Goal: Transaction & Acquisition: Purchase product/service

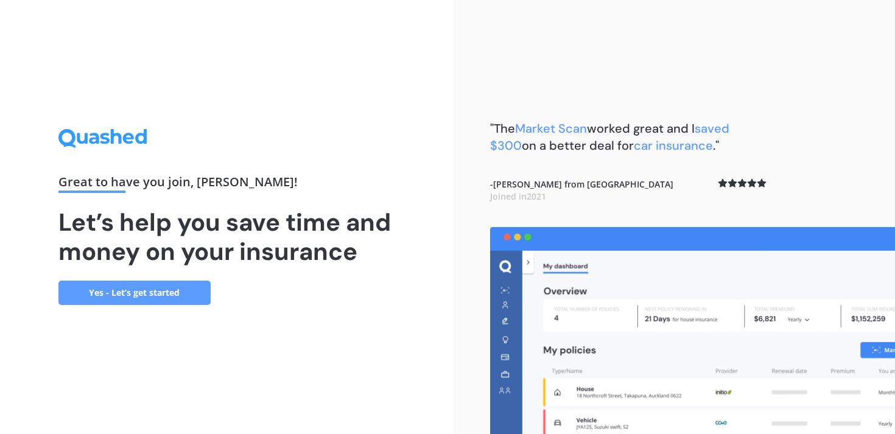
click at [155, 292] on link "Yes - Let’s get started" at bounding box center [134, 293] width 152 height 24
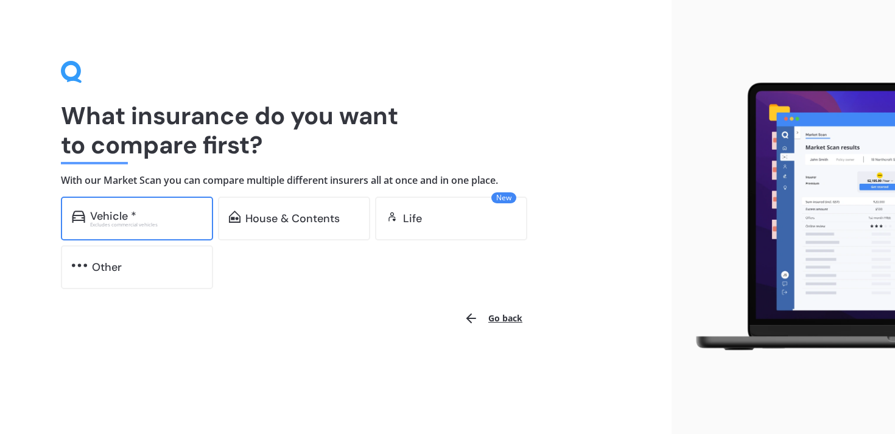
click at [133, 230] on div "Vehicle * Excludes commercial vehicles" at bounding box center [137, 219] width 152 height 44
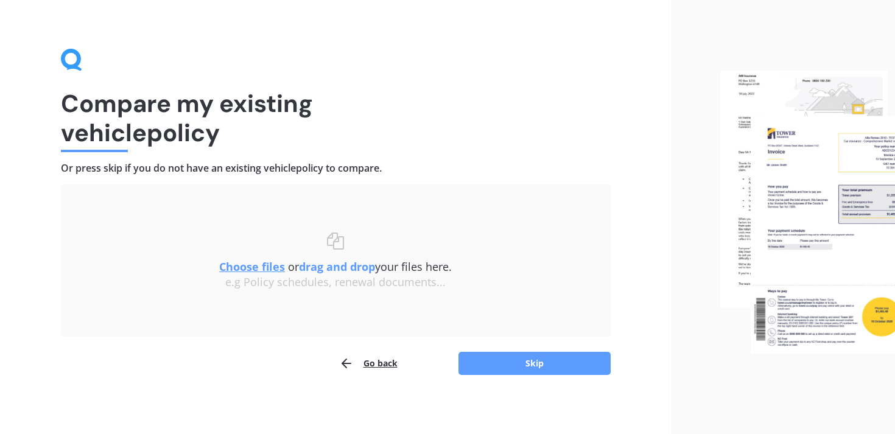
scroll to position [14, 0]
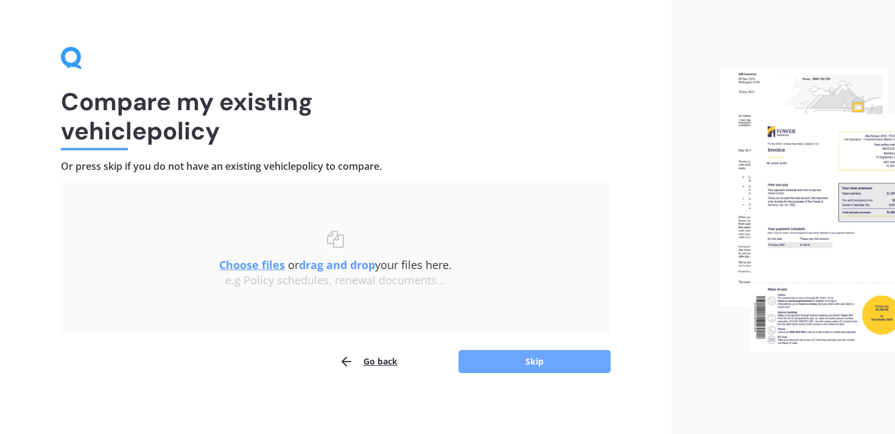
click at [527, 361] on button "Skip" at bounding box center [535, 361] width 152 height 23
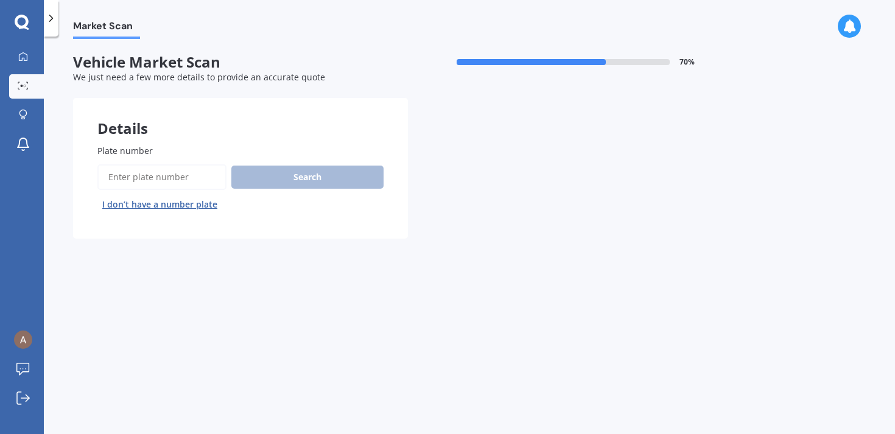
click at [190, 205] on button "I don’t have a number plate" at bounding box center [159, 204] width 125 height 19
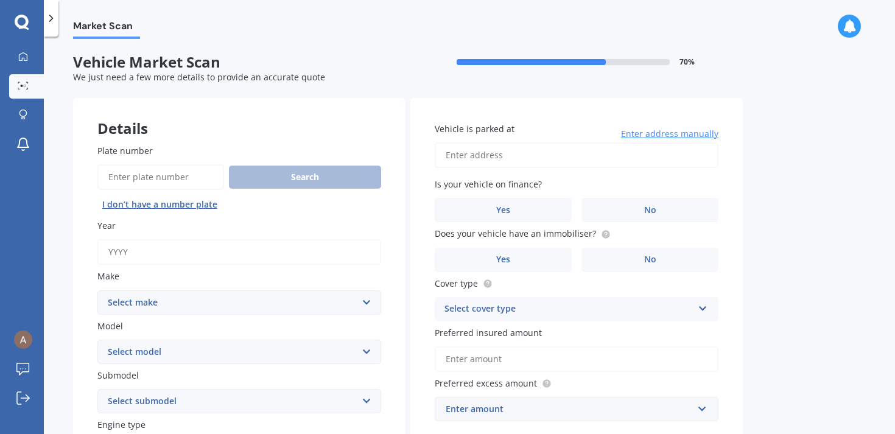
click at [213, 258] on input "Year" at bounding box center [239, 252] width 284 height 26
type input "2025"
click at [367, 300] on select "Select make AC ALFA ROMEO ASTON [PERSON_NAME] AUDI AUSTIN BEDFORD Bentley BMW B…" at bounding box center [239, 303] width 284 height 24
select select "GEELY"
click at [368, 351] on select "Select model LC MK GL" at bounding box center [239, 352] width 284 height 24
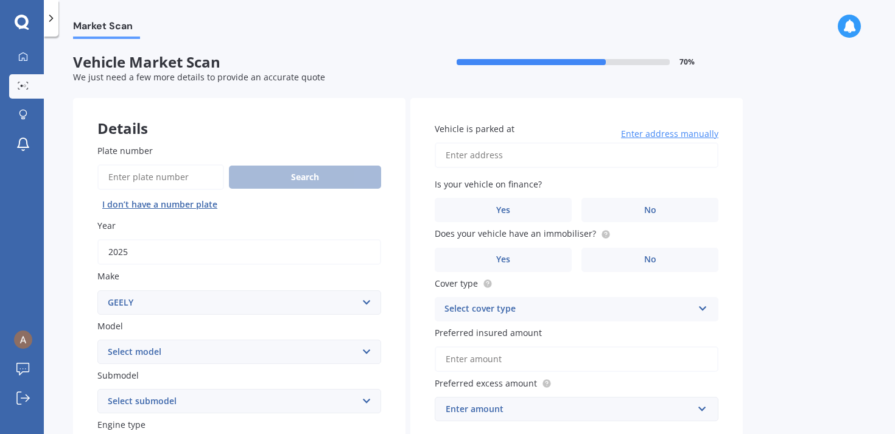
click at [364, 403] on select "Select submodel" at bounding box center [239, 401] width 284 height 24
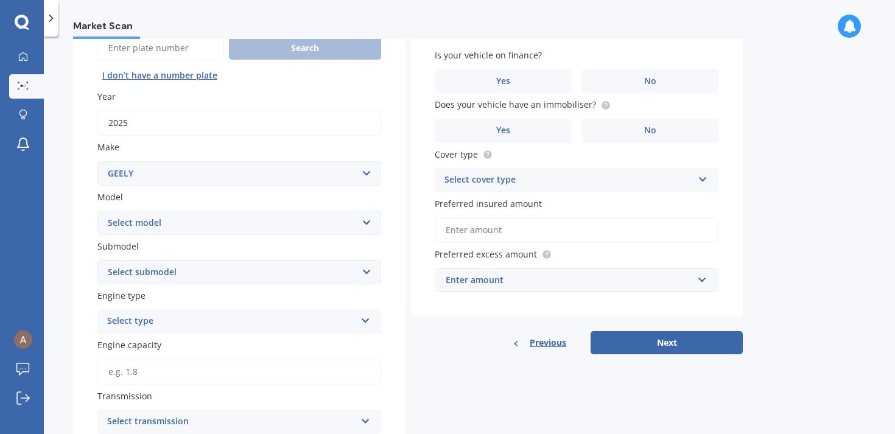
scroll to position [130, 0]
click at [366, 322] on icon at bounding box center [366, 317] width 10 height 9
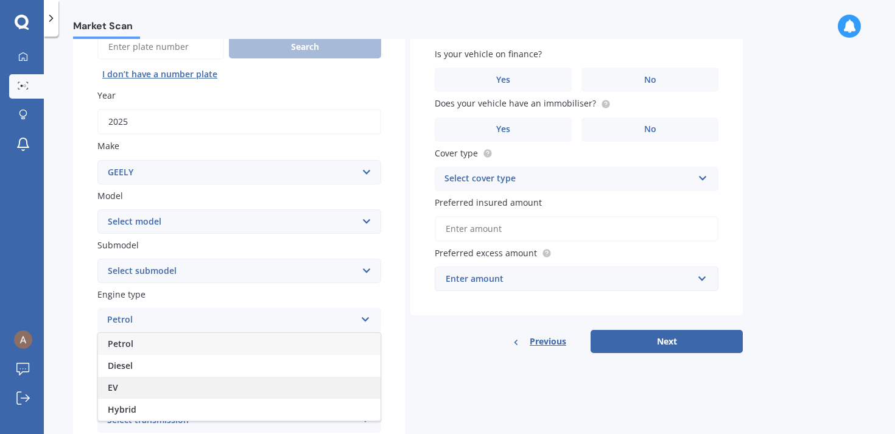
click at [269, 393] on div "EV" at bounding box center [239, 388] width 283 height 22
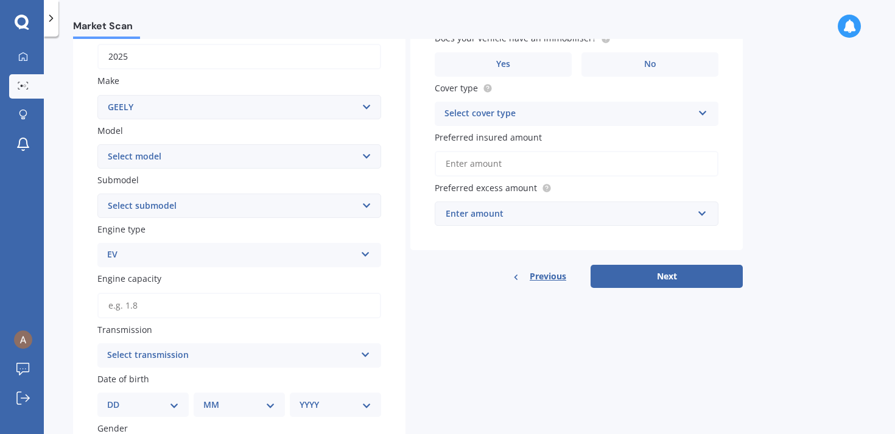
scroll to position [210, 0]
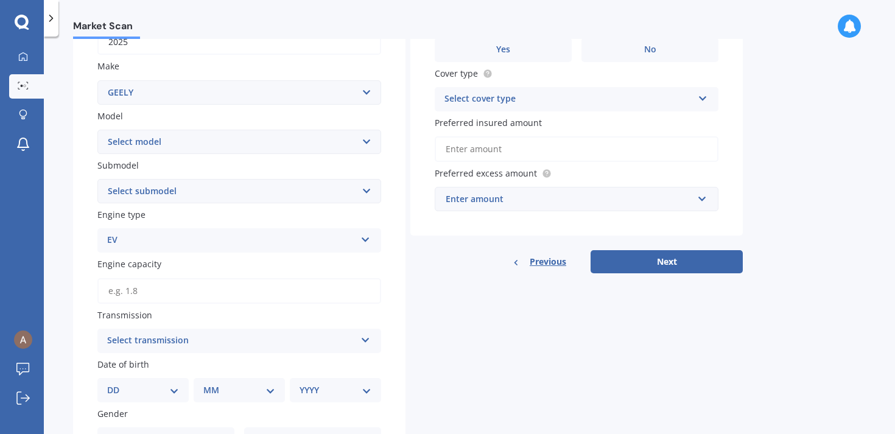
click at [329, 293] on input "Engine capacity" at bounding box center [239, 291] width 284 height 26
type input "0.0"
click at [366, 342] on icon at bounding box center [366, 338] width 10 height 9
click at [331, 369] on div "Auto" at bounding box center [239, 365] width 283 height 22
click at [174, 394] on select "DD 01 02 03 04 05 06 07 08 09 10 11 12 13 14 15 16 17 18 19 20 21 22 23 24 25 2…" at bounding box center [143, 390] width 72 height 13
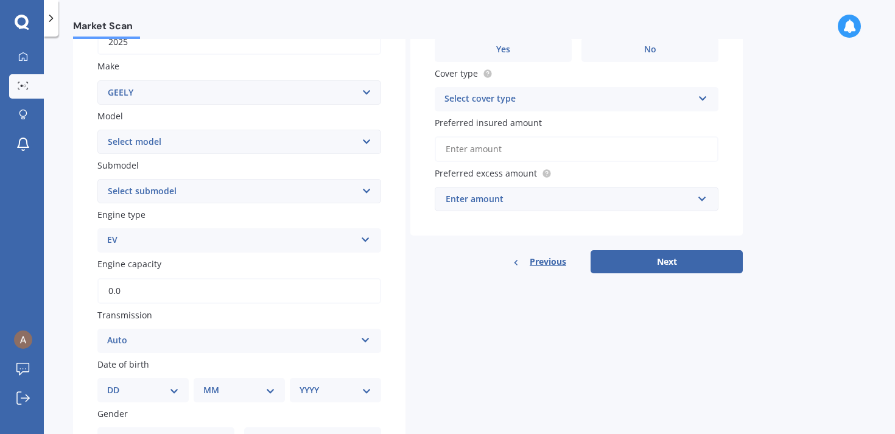
select select "15"
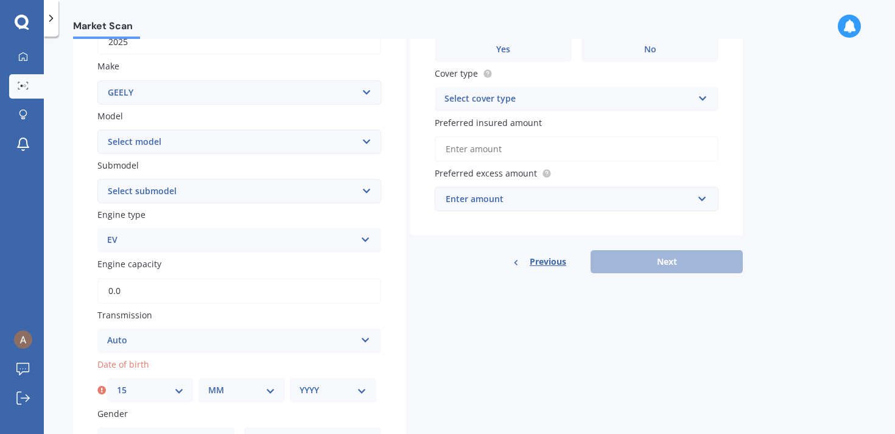
click at [270, 394] on select "MM 01 02 03 04 05 06 07 08 09 10 11 12" at bounding box center [241, 390] width 67 height 13
select select "11"
click at [356, 392] on select "YYYY 2025 2024 2023 2022 2021 2020 2019 2018 2017 2016 2015 2014 2013 2012 2011…" at bounding box center [333, 390] width 67 height 13
select select "1964"
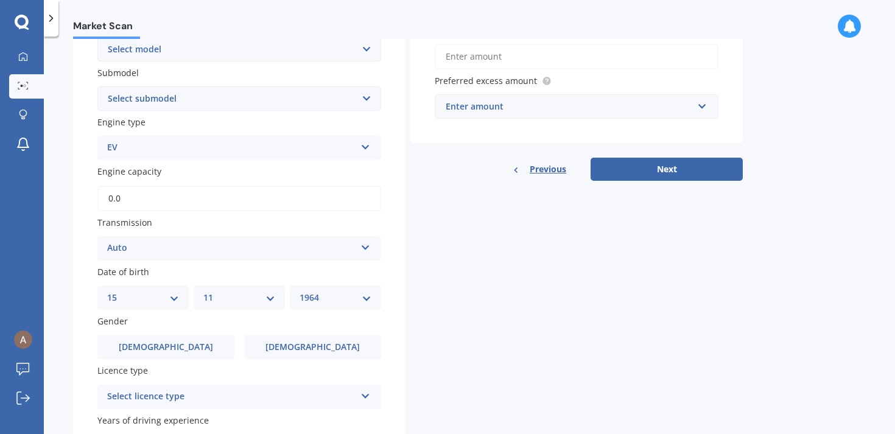
scroll to position [305, 0]
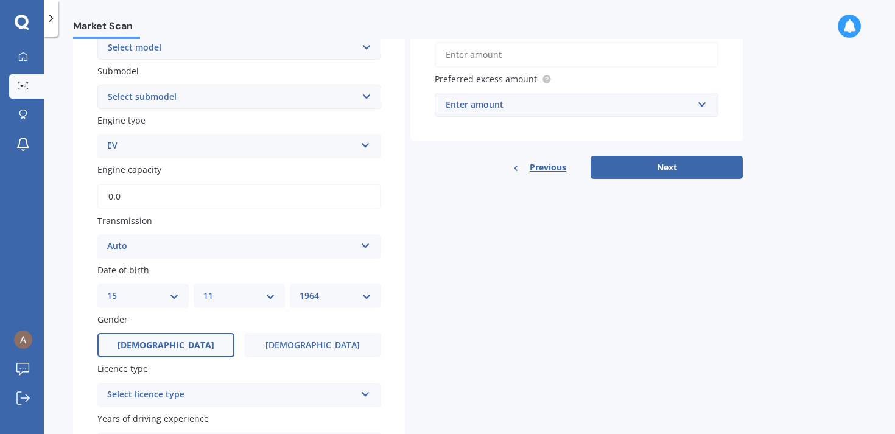
click at [188, 347] on label "[DEMOGRAPHIC_DATA]" at bounding box center [165, 345] width 137 height 24
click at [0, 0] on input "[DEMOGRAPHIC_DATA]" at bounding box center [0, 0] width 0 height 0
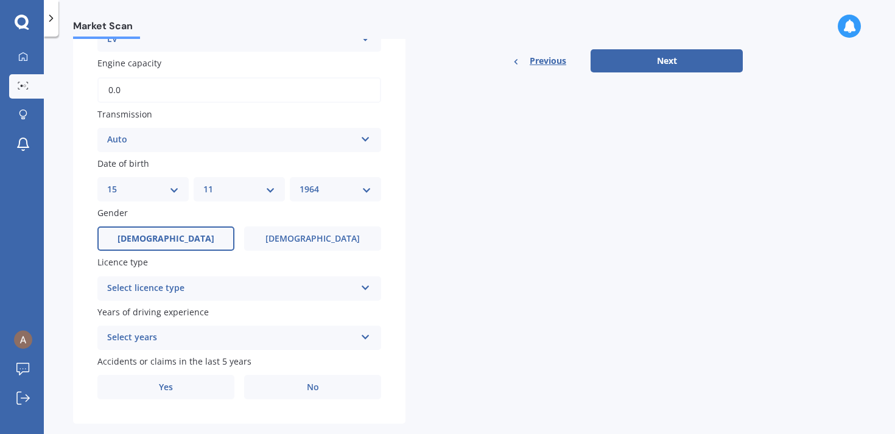
scroll to position [423, 0]
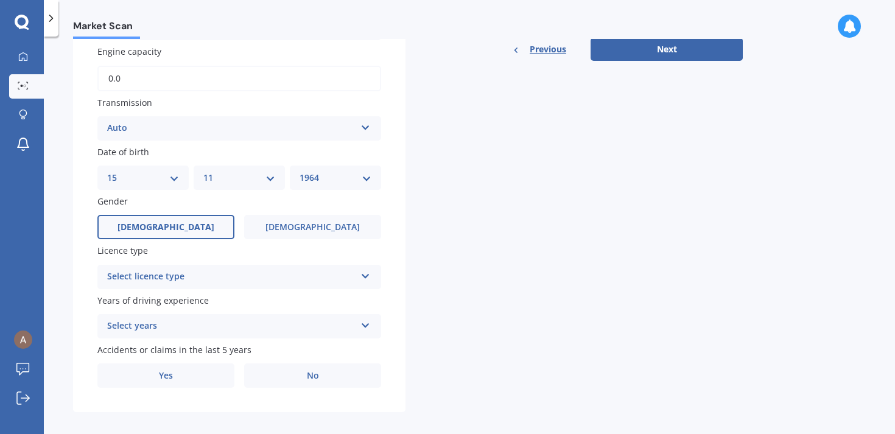
click at [364, 278] on icon at bounding box center [366, 274] width 10 height 9
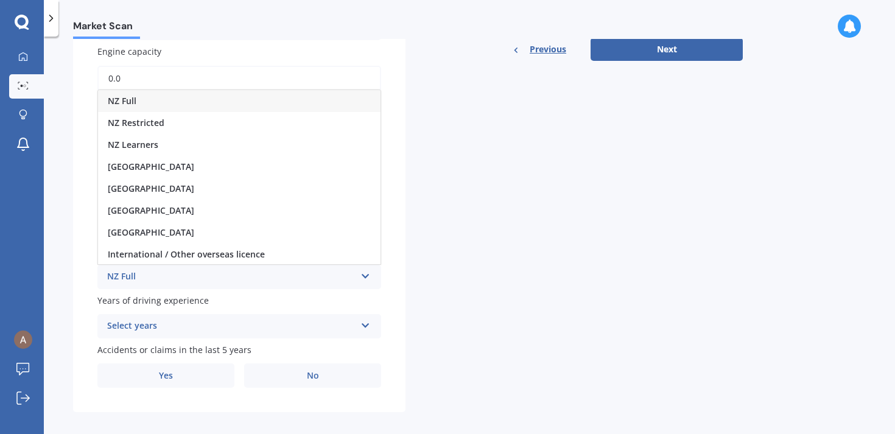
click at [304, 104] on div "NZ Full" at bounding box center [239, 101] width 283 height 22
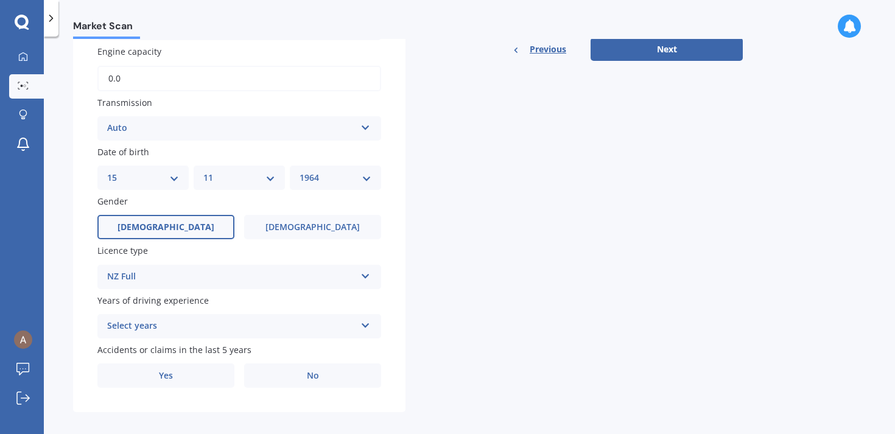
click at [364, 328] on icon at bounding box center [366, 323] width 10 height 9
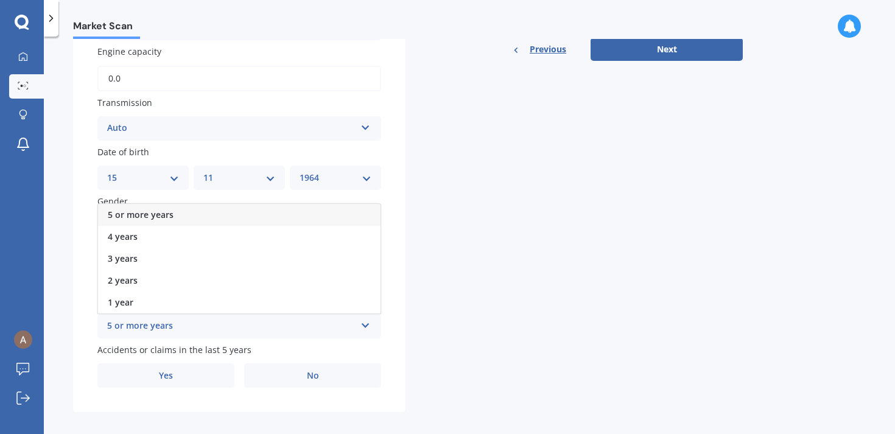
click at [324, 331] on div "5 or more years" at bounding box center [231, 326] width 249 height 15
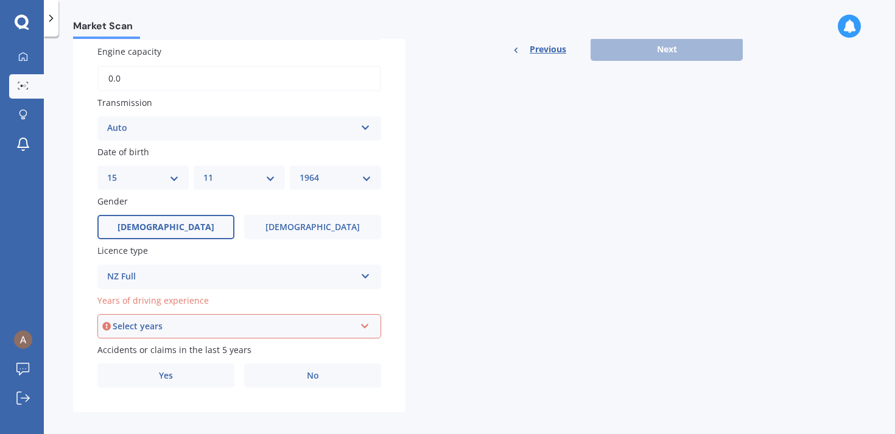
click at [367, 328] on icon at bounding box center [365, 324] width 10 height 9
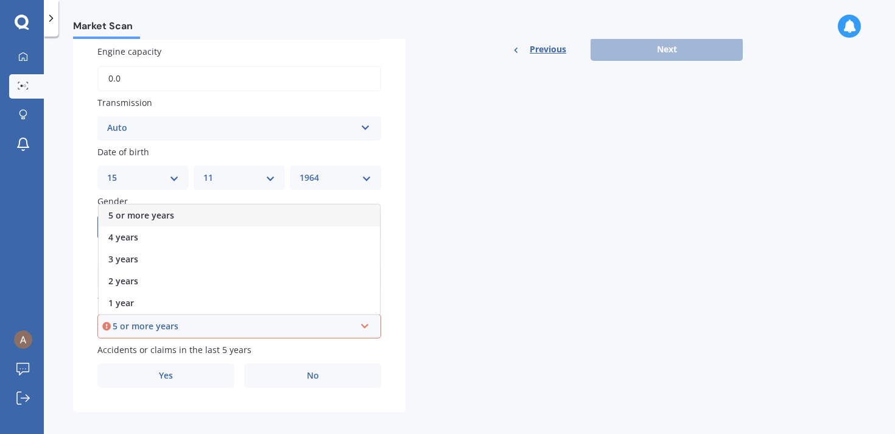
click at [265, 214] on div "5 or more years" at bounding box center [239, 216] width 281 height 22
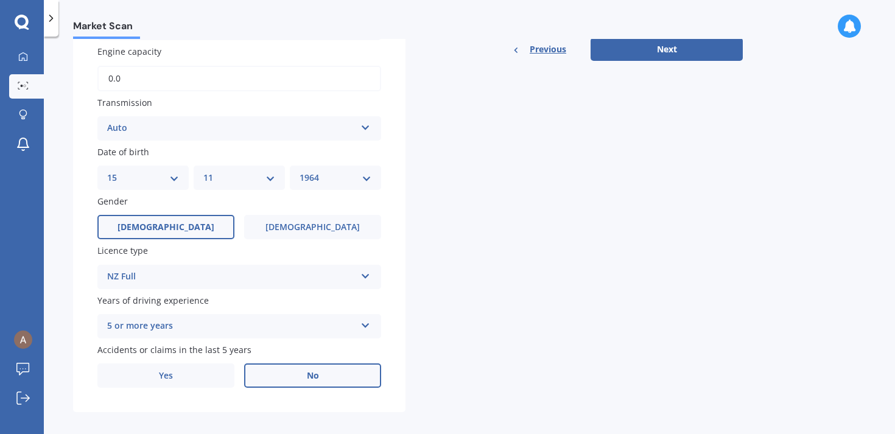
click at [297, 376] on label "No" at bounding box center [312, 376] width 137 height 24
click at [0, 0] on input "No" at bounding box center [0, 0] width 0 height 0
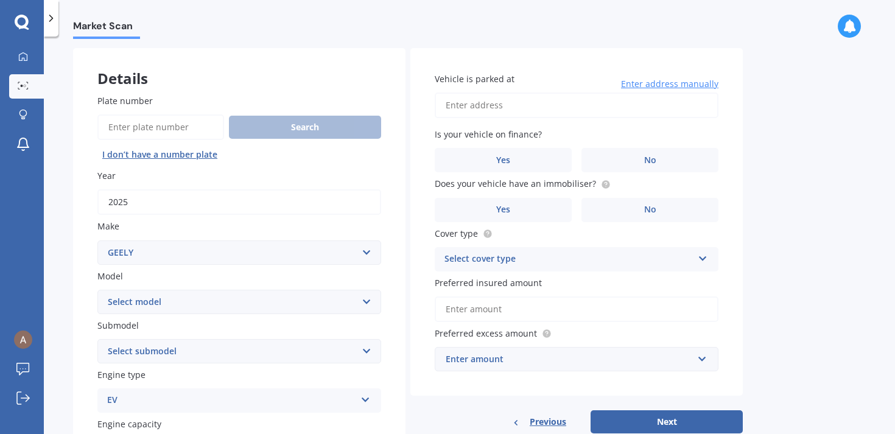
scroll to position [0, 0]
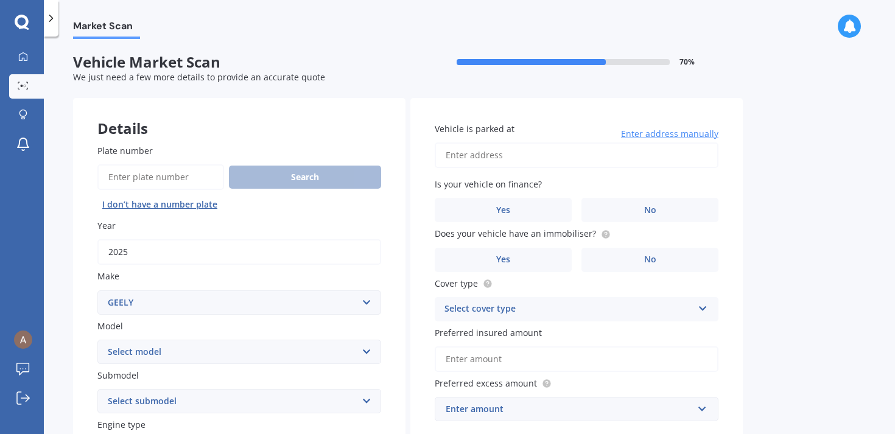
click at [490, 156] on input "Vehicle is parked at" at bounding box center [577, 156] width 284 height 26
type input "[STREET_ADDRESS]"
click at [641, 208] on label "No" at bounding box center [650, 210] width 137 height 24
click at [0, 0] on input "No" at bounding box center [0, 0] width 0 height 0
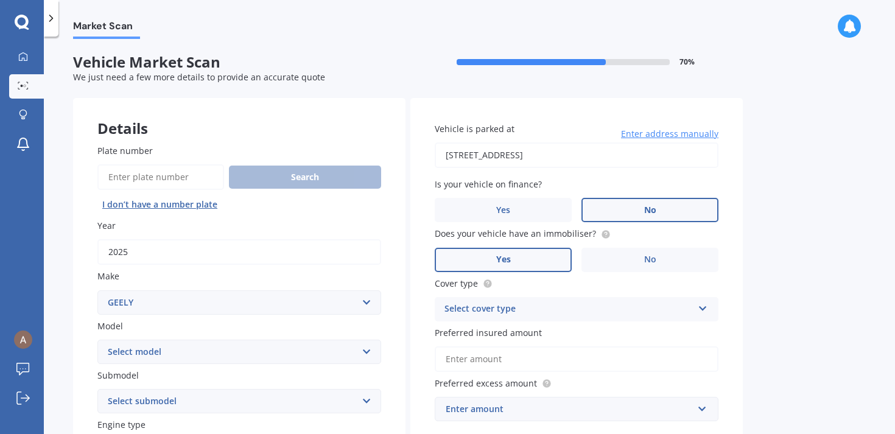
click at [508, 252] on label "Yes" at bounding box center [503, 260] width 137 height 24
click at [0, 0] on input "Yes" at bounding box center [0, 0] width 0 height 0
click at [698, 311] on icon at bounding box center [703, 306] width 10 height 9
click at [687, 332] on div "Comprehensive" at bounding box center [577, 333] width 283 height 22
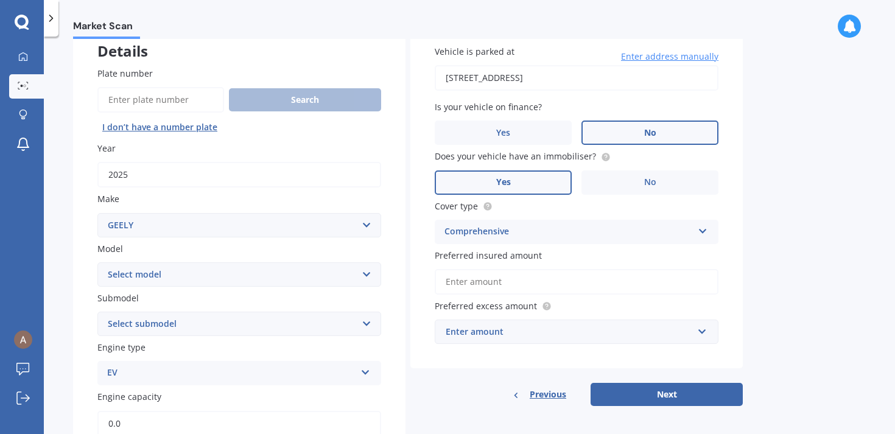
scroll to position [94, 0]
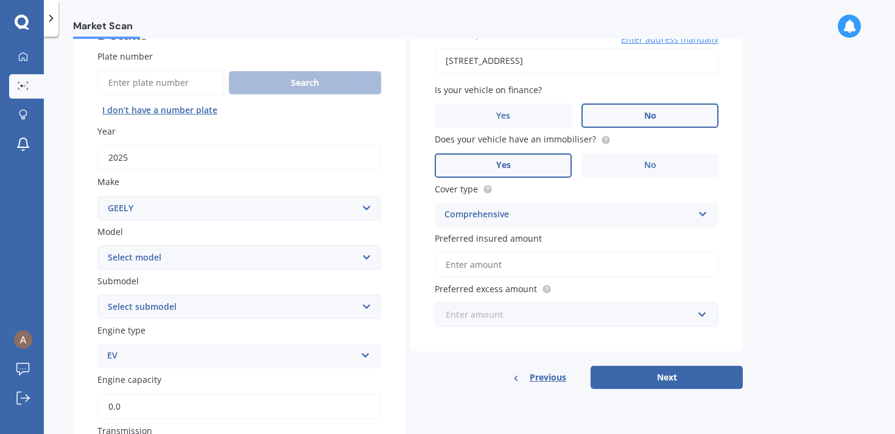
click at [703, 319] on input "text" at bounding box center [572, 314] width 273 height 23
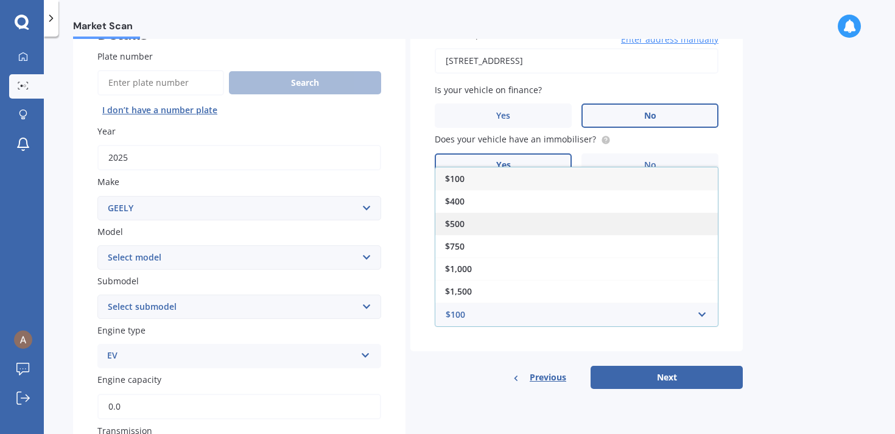
click at [669, 222] on div "$500" at bounding box center [577, 224] width 283 height 23
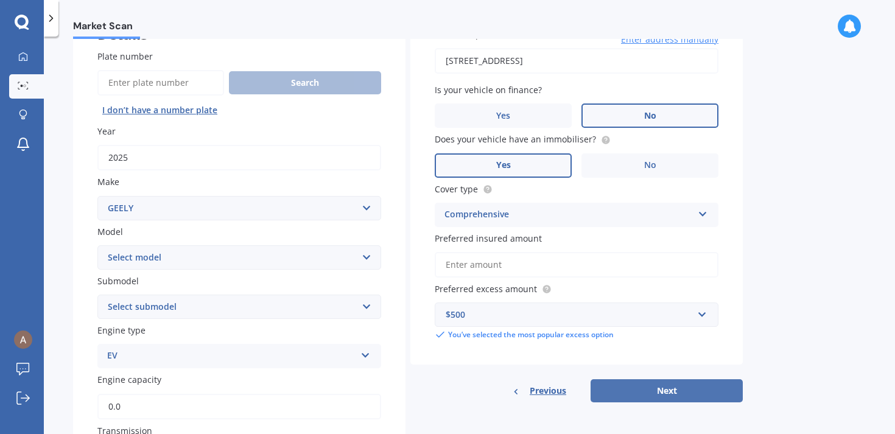
click at [685, 393] on button "Next" at bounding box center [667, 391] width 152 height 23
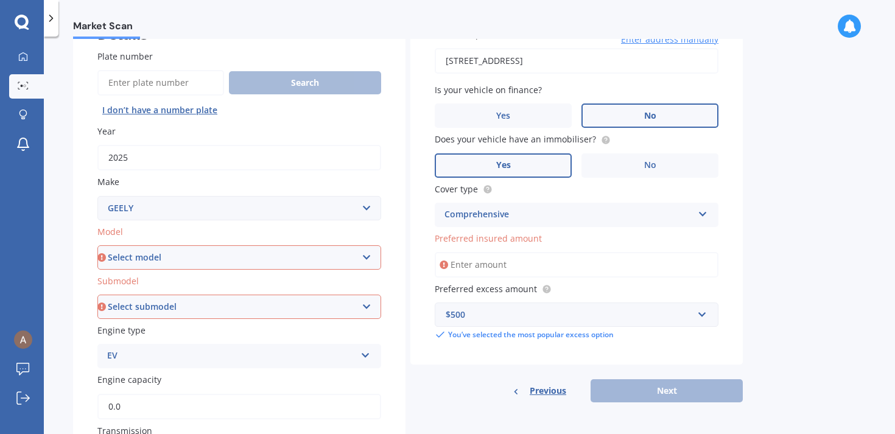
click at [369, 255] on select "Select model LC MK GL" at bounding box center [239, 257] width 284 height 24
click at [367, 307] on select "Select submodel" at bounding box center [239, 307] width 284 height 24
click at [367, 258] on select "Select model LC MK GL" at bounding box center [239, 257] width 284 height 24
select select "LC"
click at [365, 307] on select "Select submodel" at bounding box center [239, 307] width 284 height 24
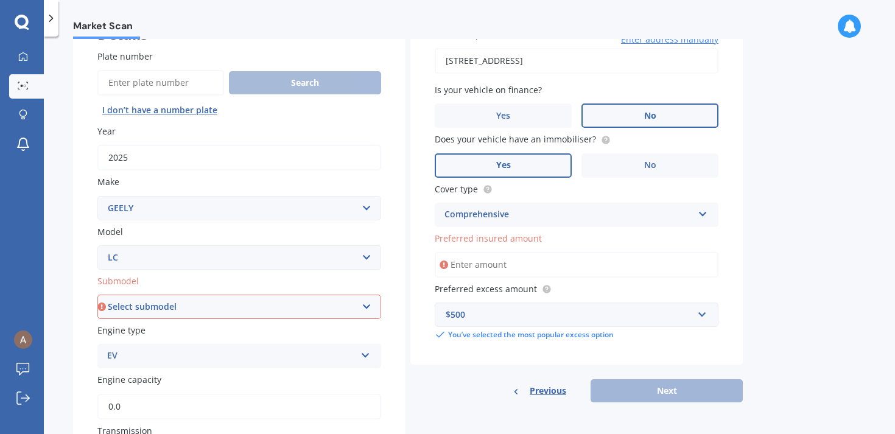
select select "HATCHBACK"
click at [364, 256] on select "Select model LC MK GL" at bounding box center [239, 257] width 284 height 24
select select "MK GL"
click at [363, 307] on select "Select submodel (All)" at bounding box center [239, 307] width 284 height 24
select select "(ALL)"
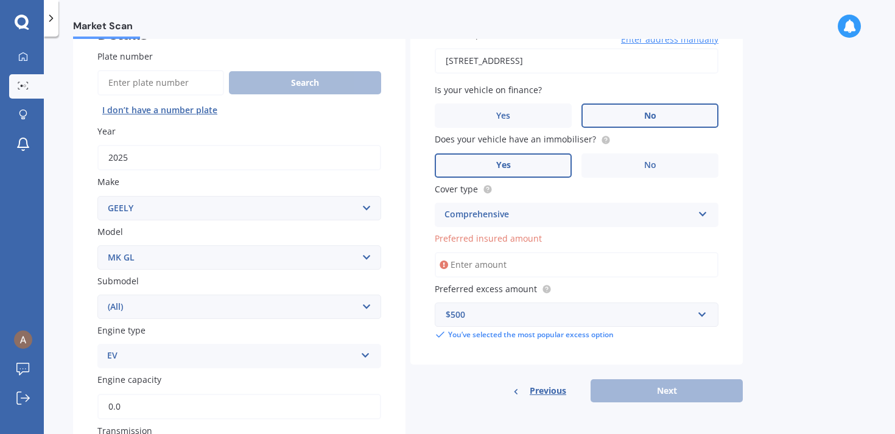
click at [486, 269] on input "Preferred insured amount" at bounding box center [577, 265] width 284 height 26
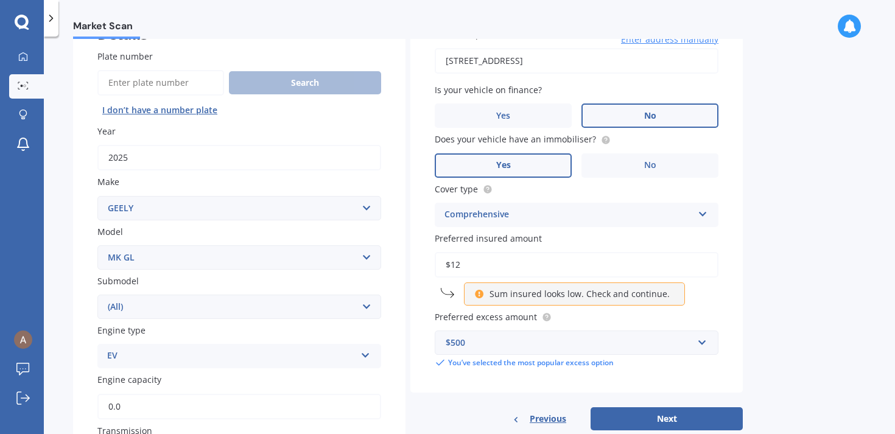
type input "$1"
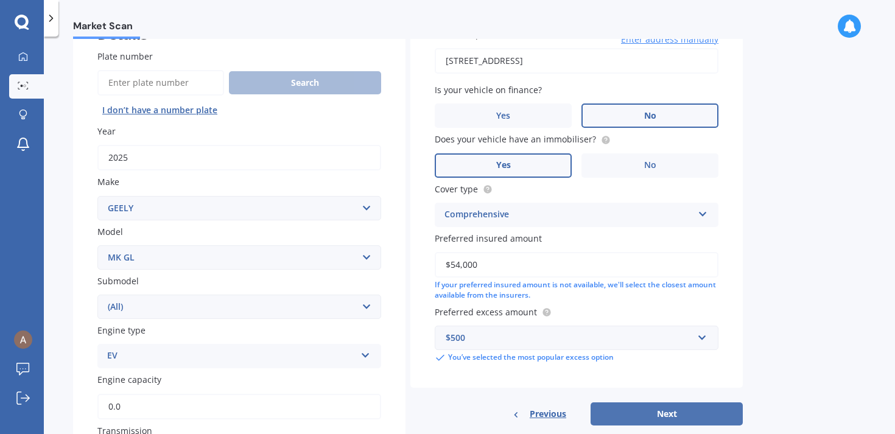
type input "$54,000"
click at [623, 414] on button "Next" at bounding box center [667, 414] width 152 height 23
select select "15"
select select "11"
select select "1964"
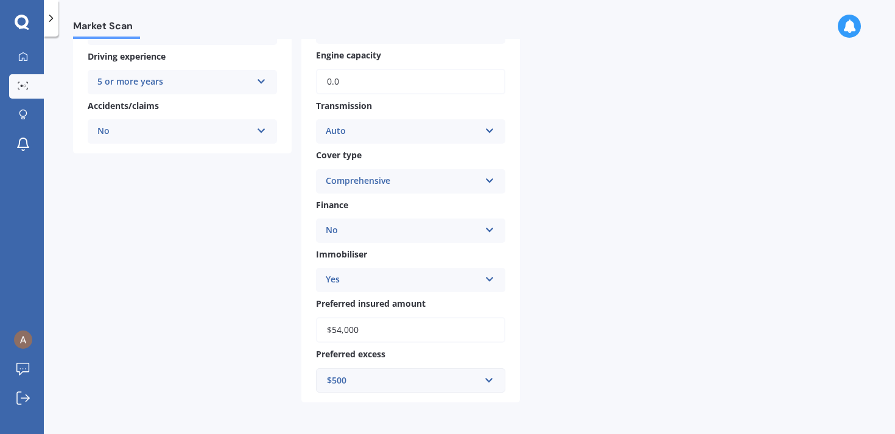
scroll to position [0, 0]
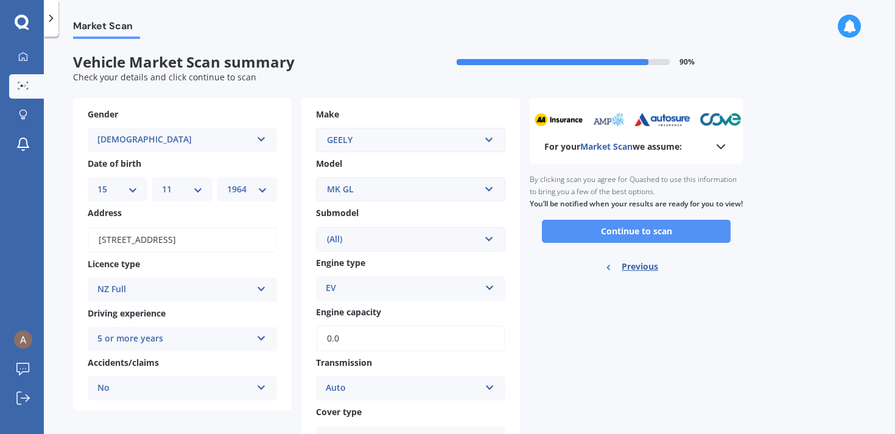
click at [643, 243] on button "Continue to scan" at bounding box center [636, 231] width 189 height 23
